Goal: Information Seeking & Learning: Learn about a topic

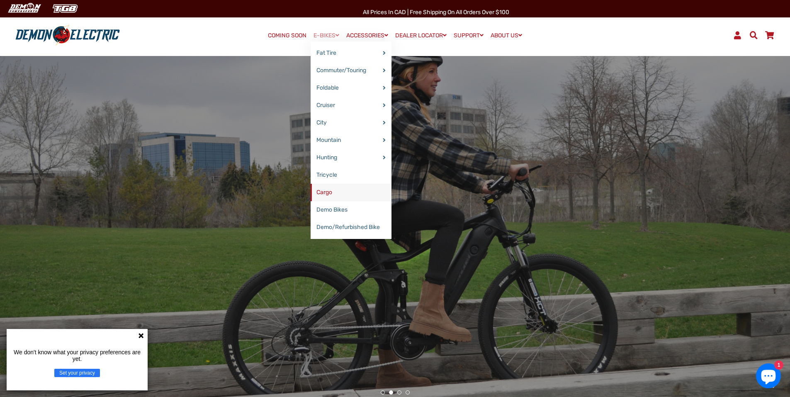
click at [337, 192] on link "Cargo" at bounding box center [351, 192] width 81 height 17
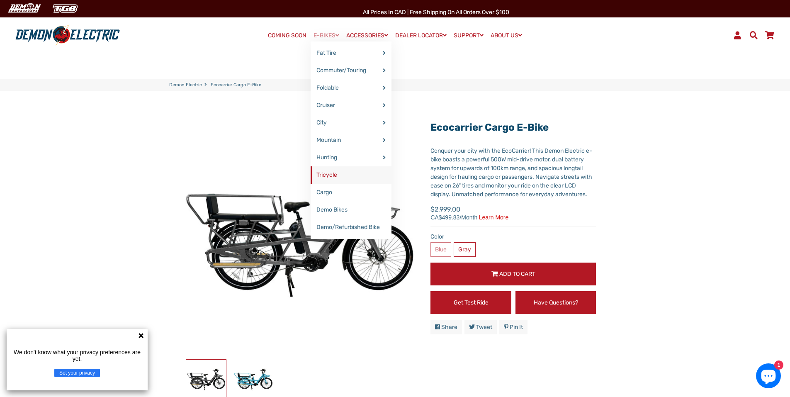
click at [334, 170] on link "Tricycle" at bounding box center [351, 174] width 81 height 17
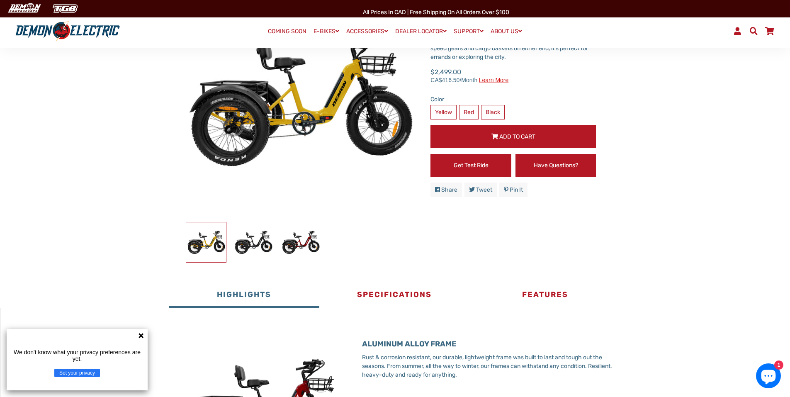
scroll to position [142, 0]
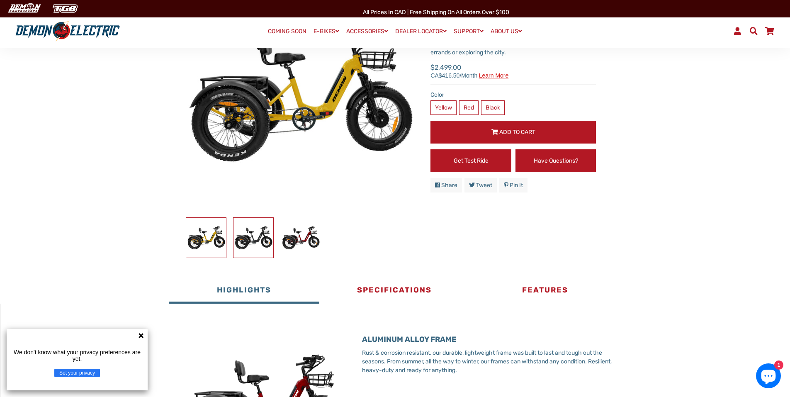
click at [262, 246] on img at bounding box center [253, 238] width 40 height 40
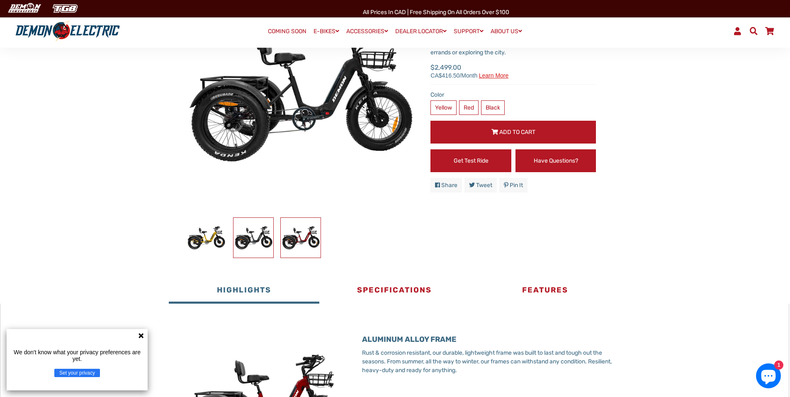
click at [308, 243] on img at bounding box center [301, 238] width 40 height 40
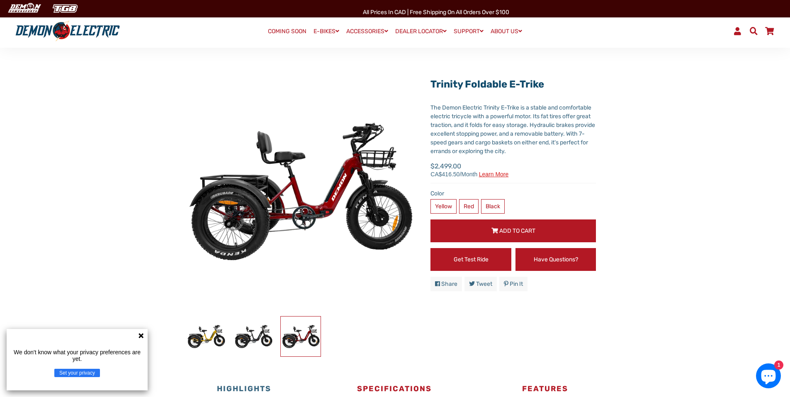
scroll to position [39, 0]
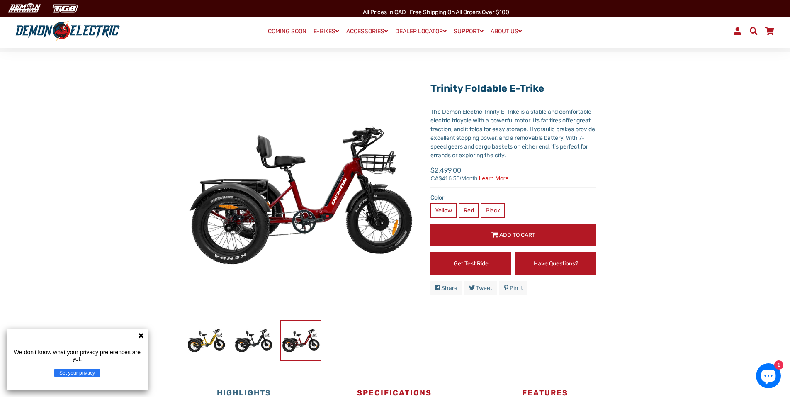
click at [616, 84] on div "Trinity Foldable E-Trike" at bounding box center [395, 219] width 452 height 284
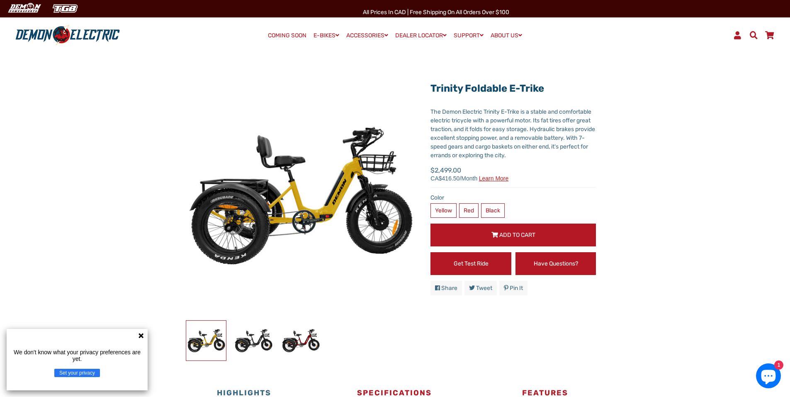
scroll to position [39, 0]
